Goal: Register for event/course

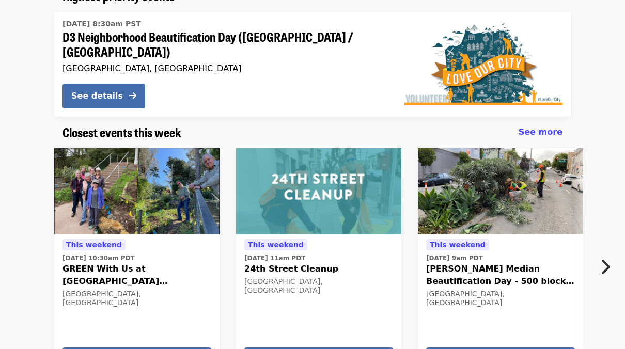
scroll to position [155, 0]
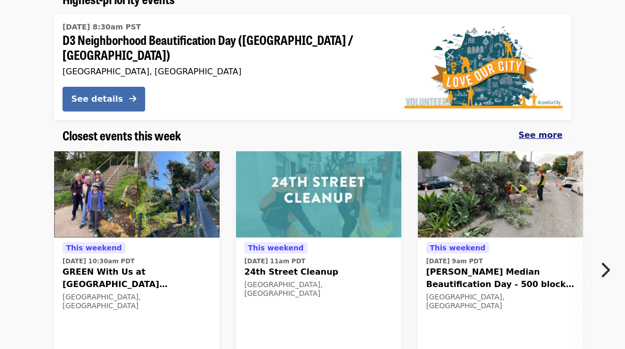
click at [543, 134] on span "See more" at bounding box center [541, 135] width 44 height 10
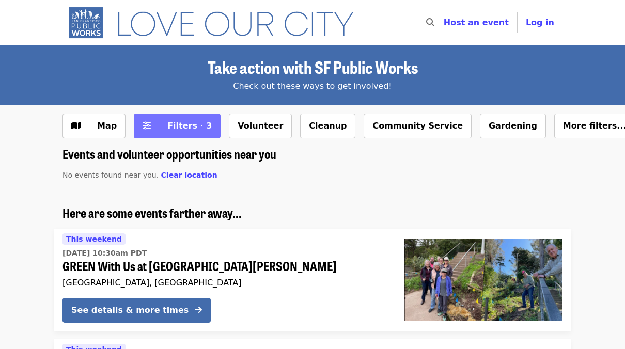
click at [172, 121] on span "Filters · 3" at bounding box center [189, 126] width 44 height 10
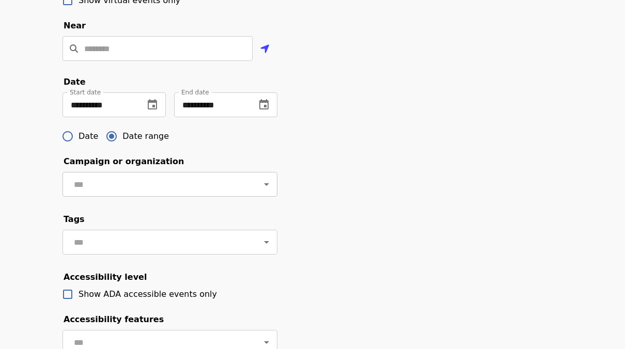
scroll to position [310, 0]
click at [154, 109] on icon "change date" at bounding box center [152, 104] width 9 height 10
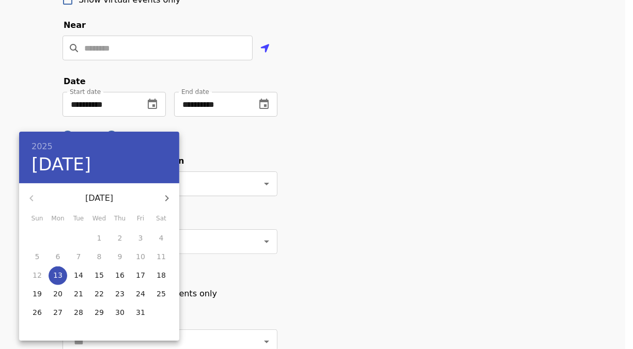
click at [164, 198] on icon "button" at bounding box center [167, 198] width 12 height 12
click at [154, 281] on button "15" at bounding box center [161, 275] width 19 height 19
type input "**********"
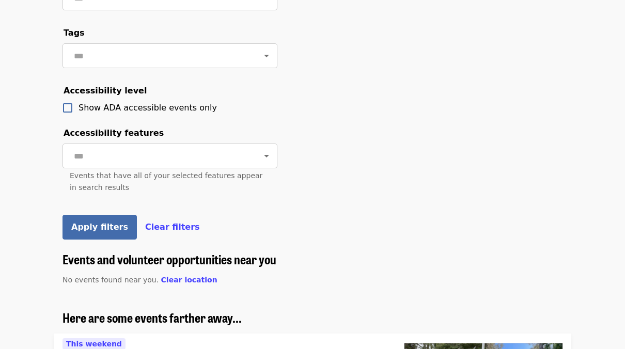
scroll to position [516, 0]
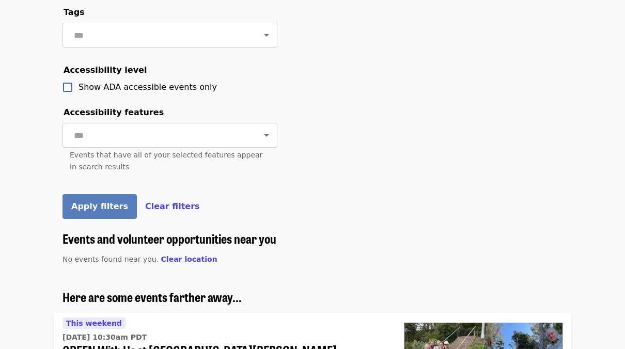
click at [99, 211] on span "Apply filters" at bounding box center [99, 206] width 57 height 10
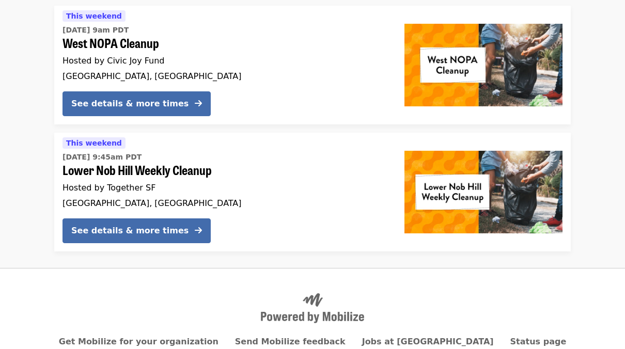
scroll to position [725, 0]
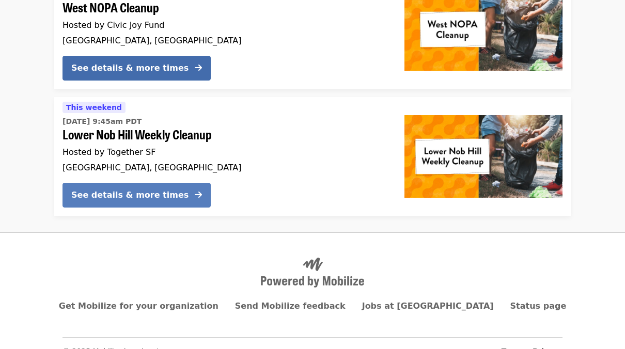
click at [163, 189] on div "See details & more times" at bounding box center [129, 195] width 117 height 12
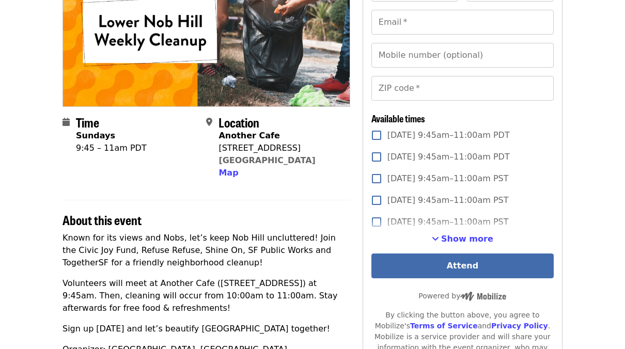
scroll to position [155, 0]
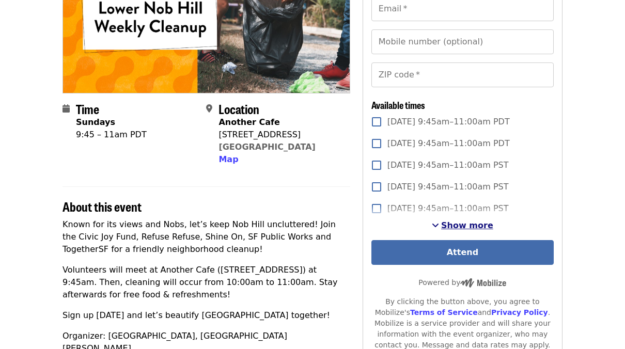
click at [444, 222] on button "Show more" at bounding box center [462, 225] width 61 height 12
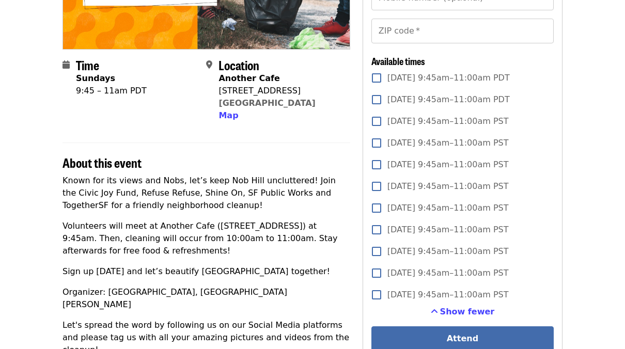
scroll to position [0, 0]
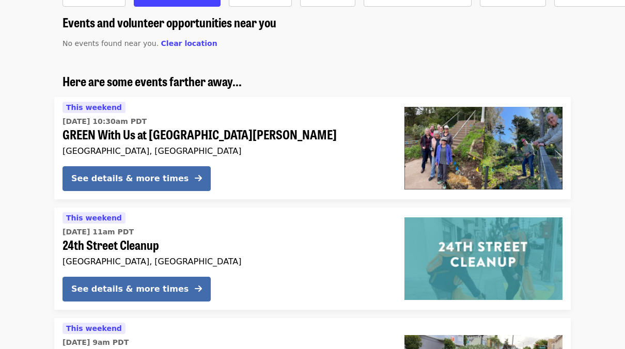
scroll to position [242, 0]
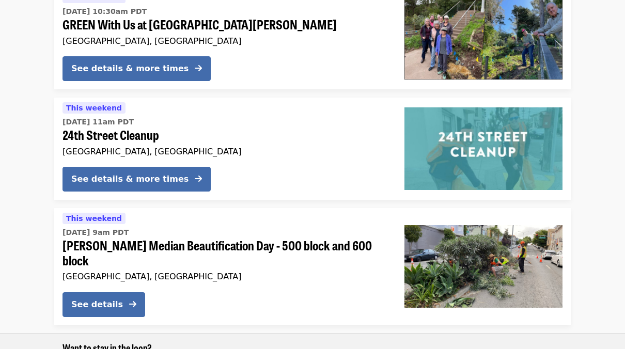
click at [138, 136] on span "24th Street Cleanup" at bounding box center [224, 135] width 325 height 15
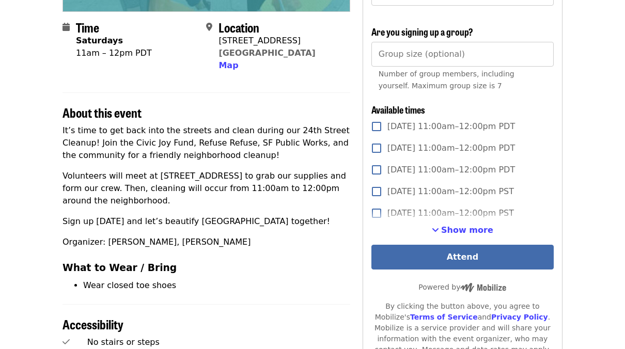
scroll to position [258, 0]
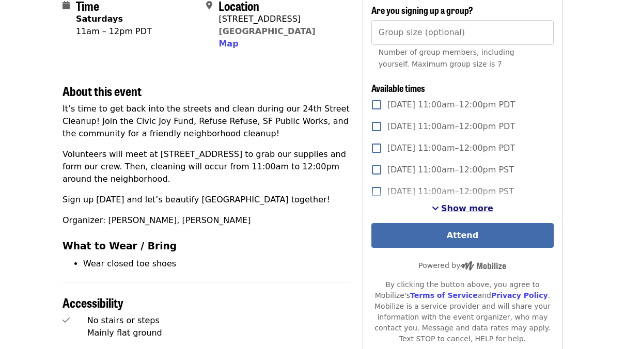
click at [455, 209] on span "Show more" at bounding box center [467, 208] width 52 height 10
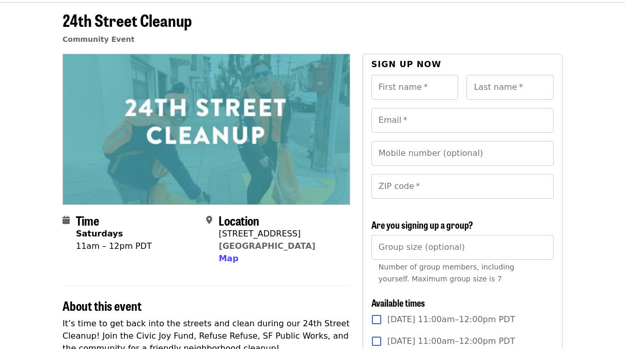
scroll to position [0, 0]
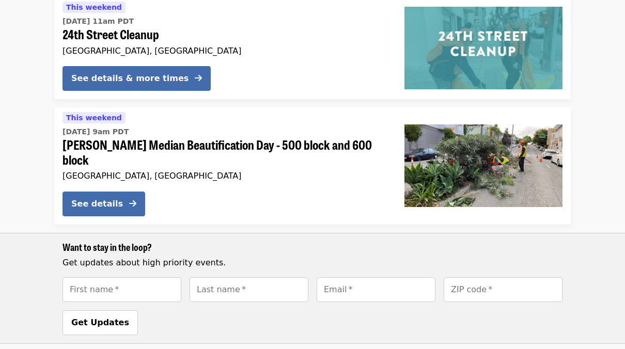
scroll to position [345, 0]
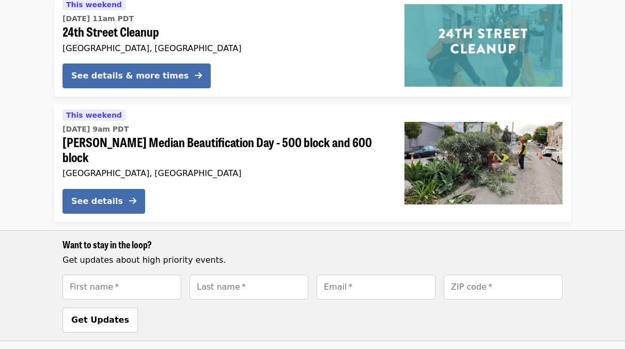
click at [182, 150] on div "This weekend [DATE] 9am PDT [PERSON_NAME] Median Beautification Day - 500 block…" at bounding box center [224, 145] width 325 height 72
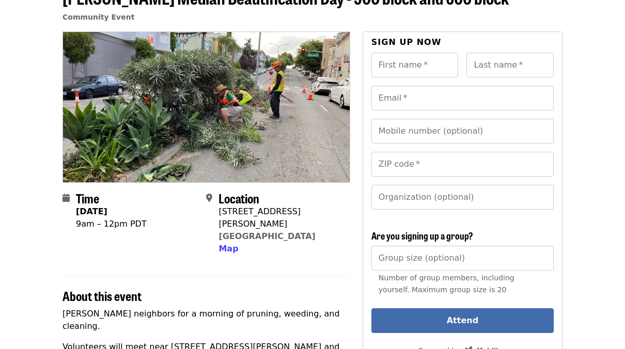
scroll to position [52, 0]
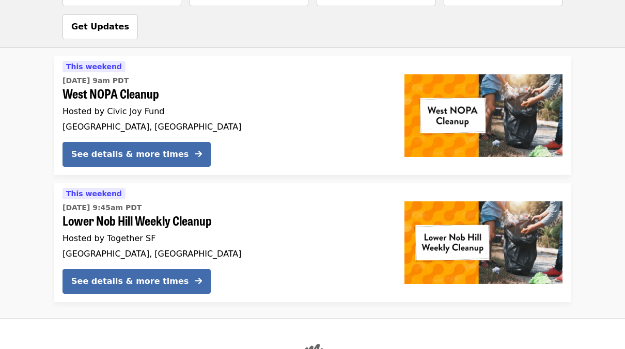
scroll to position [655, 0]
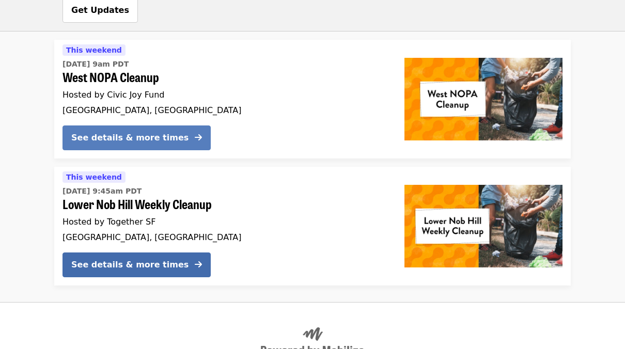
click at [155, 132] on div "See details & more times" at bounding box center [129, 138] width 117 height 12
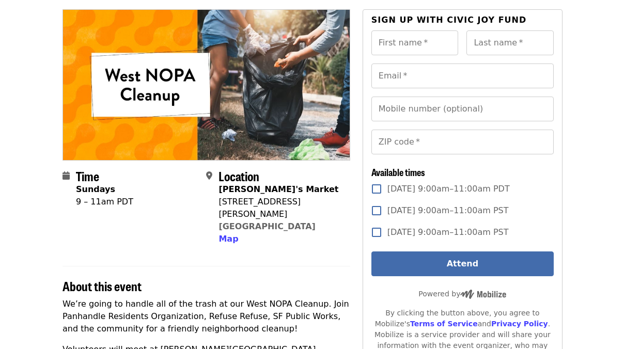
scroll to position [103, 0]
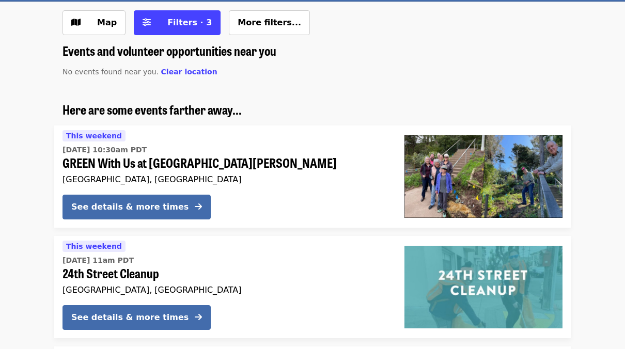
scroll to position [190, 0]
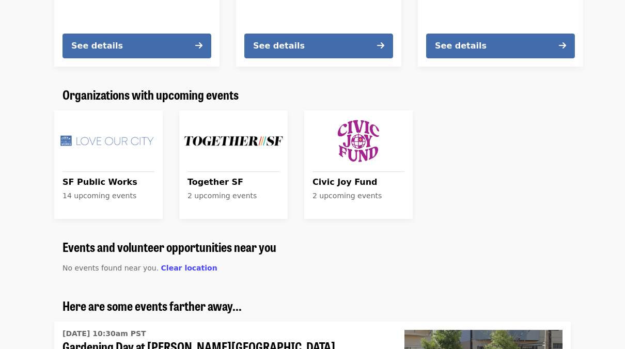
scroll to position [775, 0]
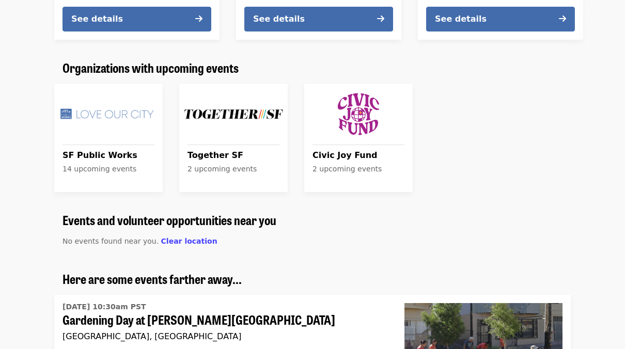
click at [102, 155] on span "SF Public Works" at bounding box center [108, 155] width 92 height 12
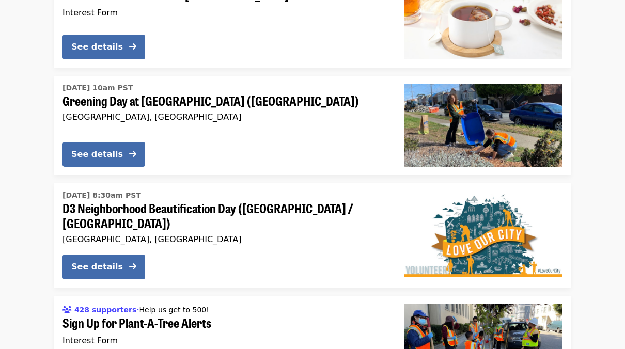
scroll to position [1291, 0]
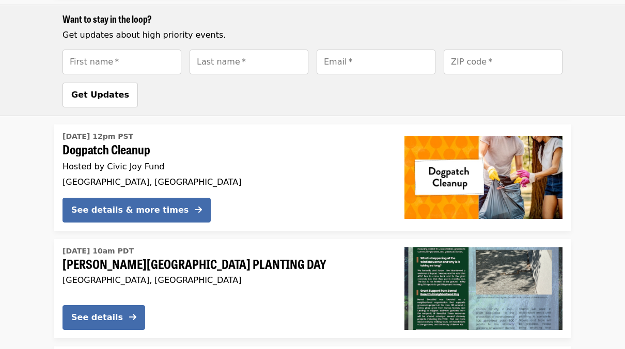
scroll to position [1394, 0]
